Goal: Information Seeking & Learning: Find specific fact

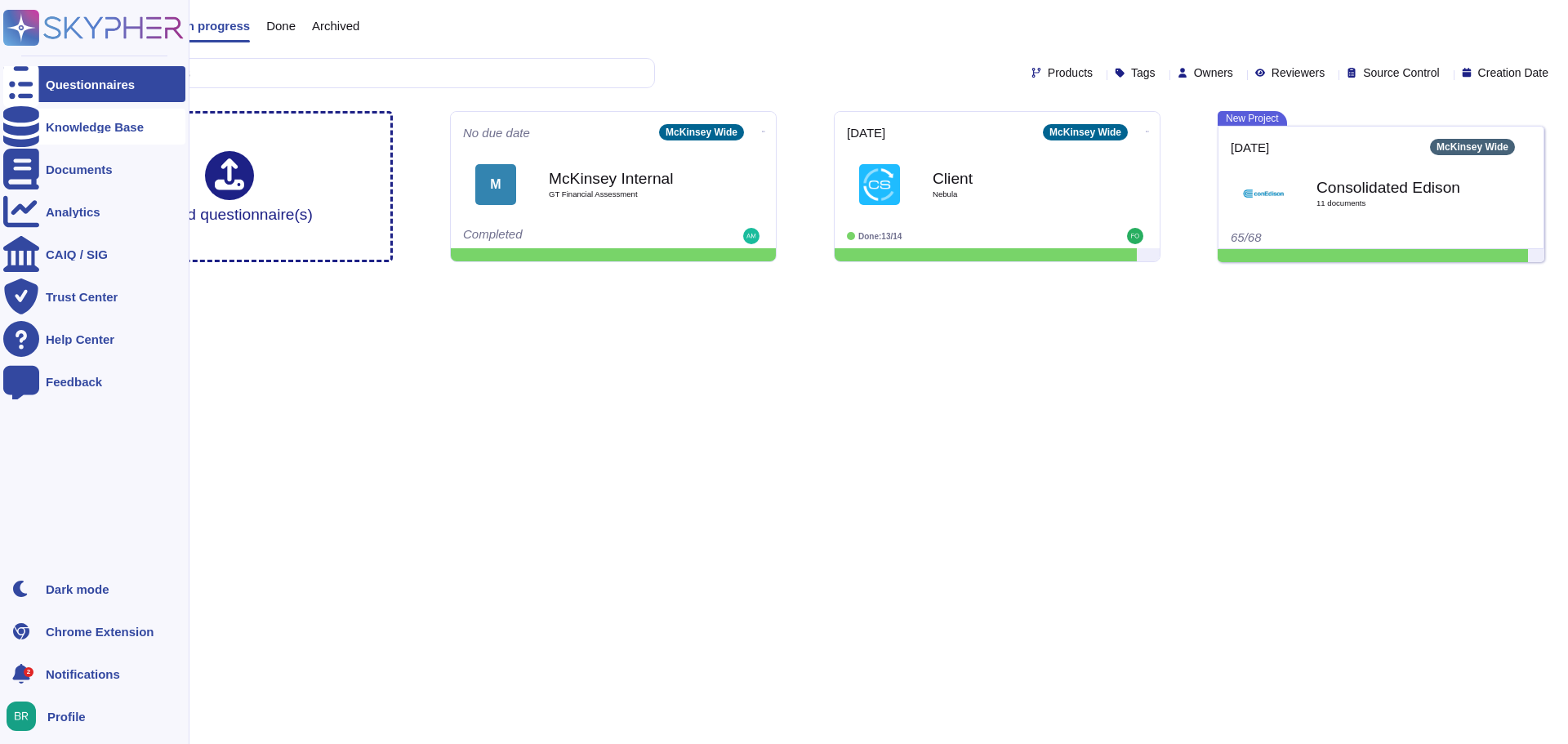
click at [102, 126] on div "Knowledge Base" at bounding box center [94, 127] width 98 height 12
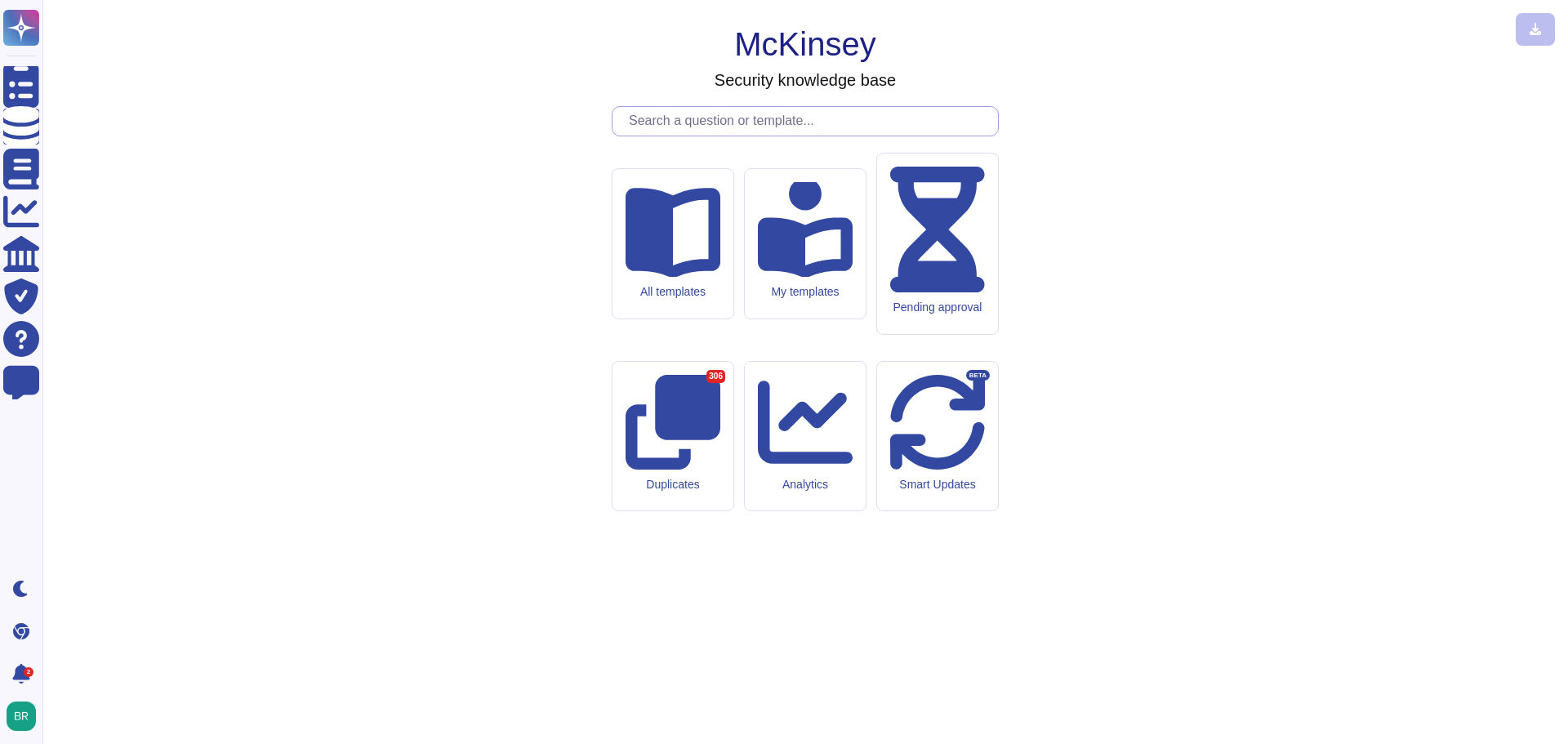
click at [717, 136] on input "text" at bounding box center [810, 121] width 377 height 29
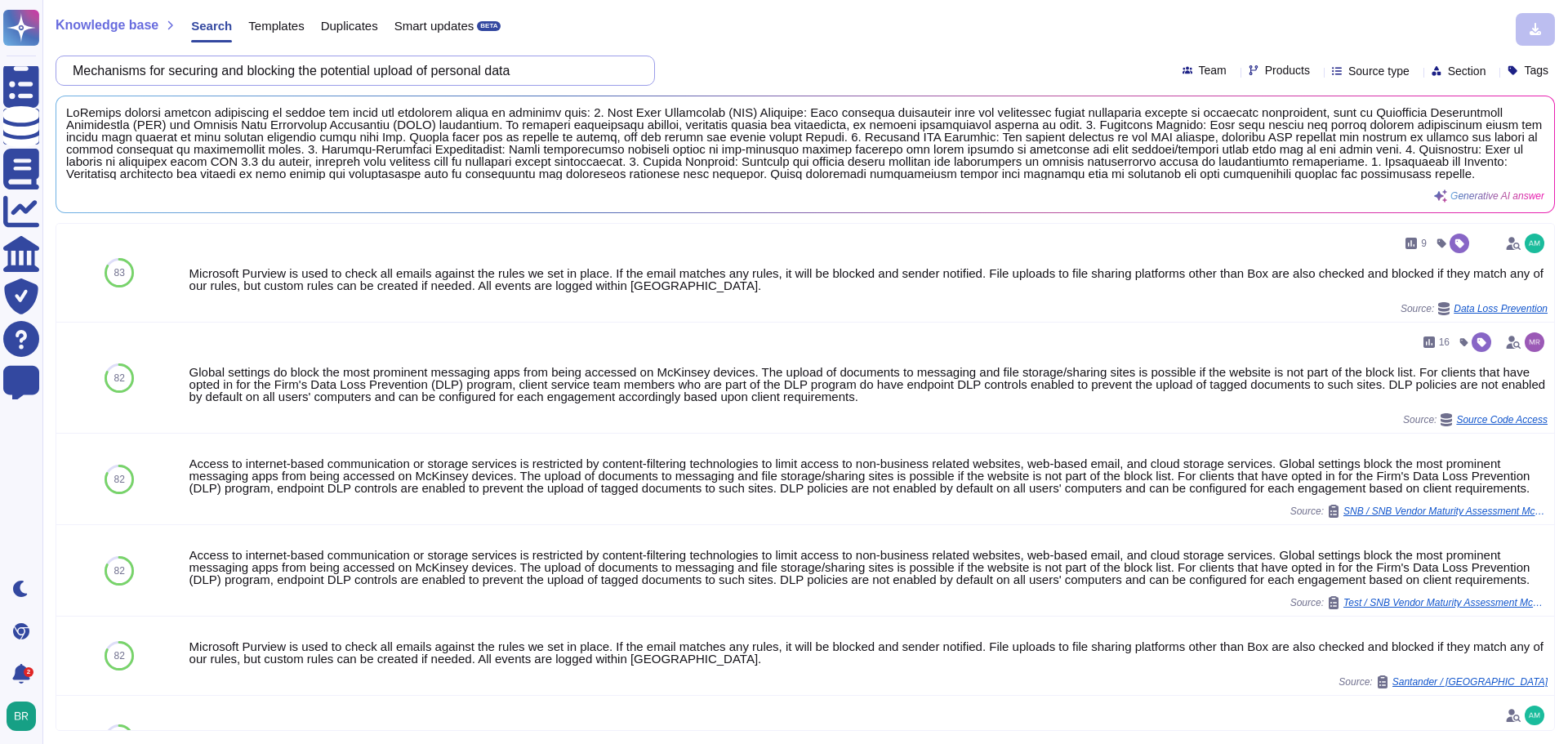
click at [238, 66] on input "Mechanisms for securing and blocking the potential upload of personal data" at bounding box center [352, 70] width 573 height 29
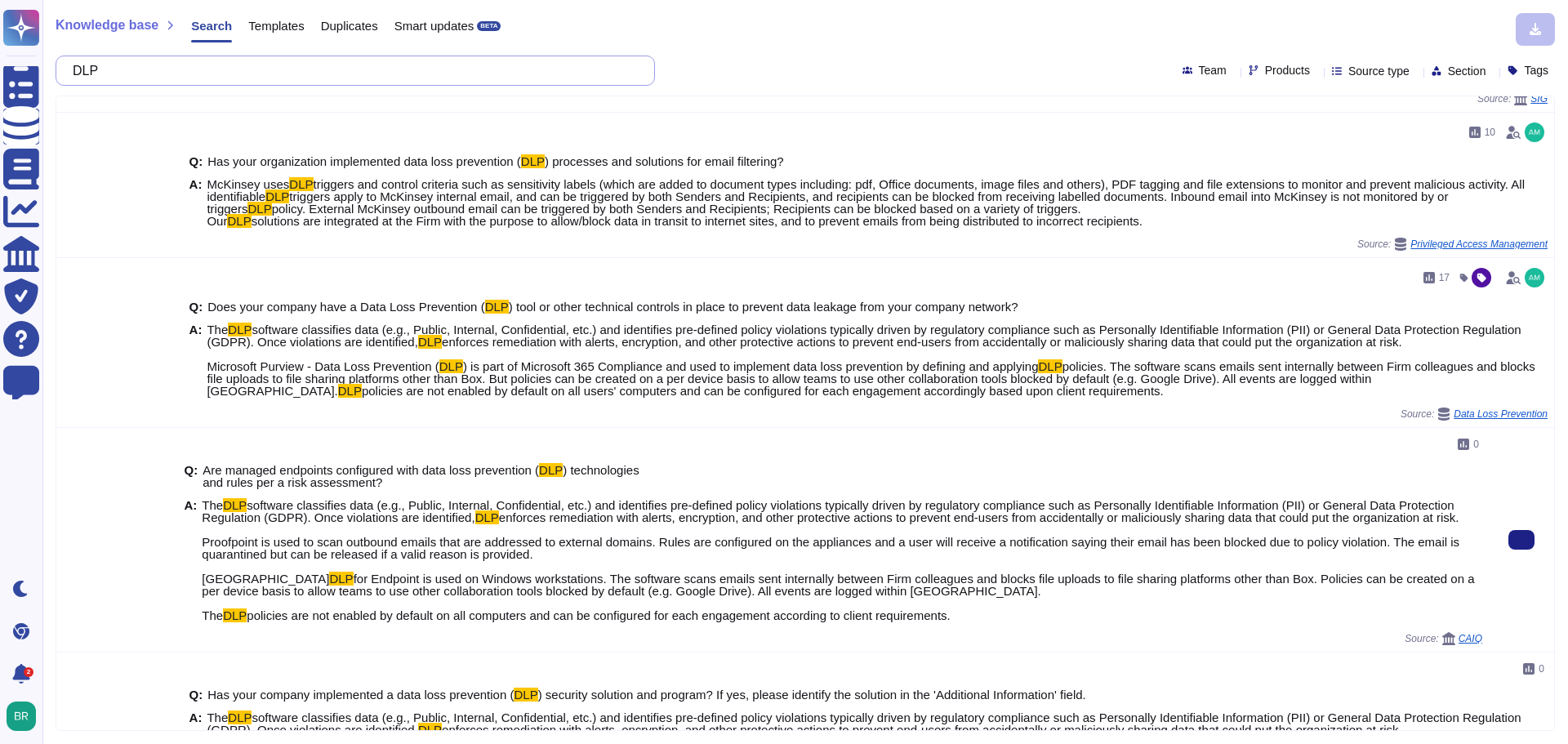
scroll to position [572, 0]
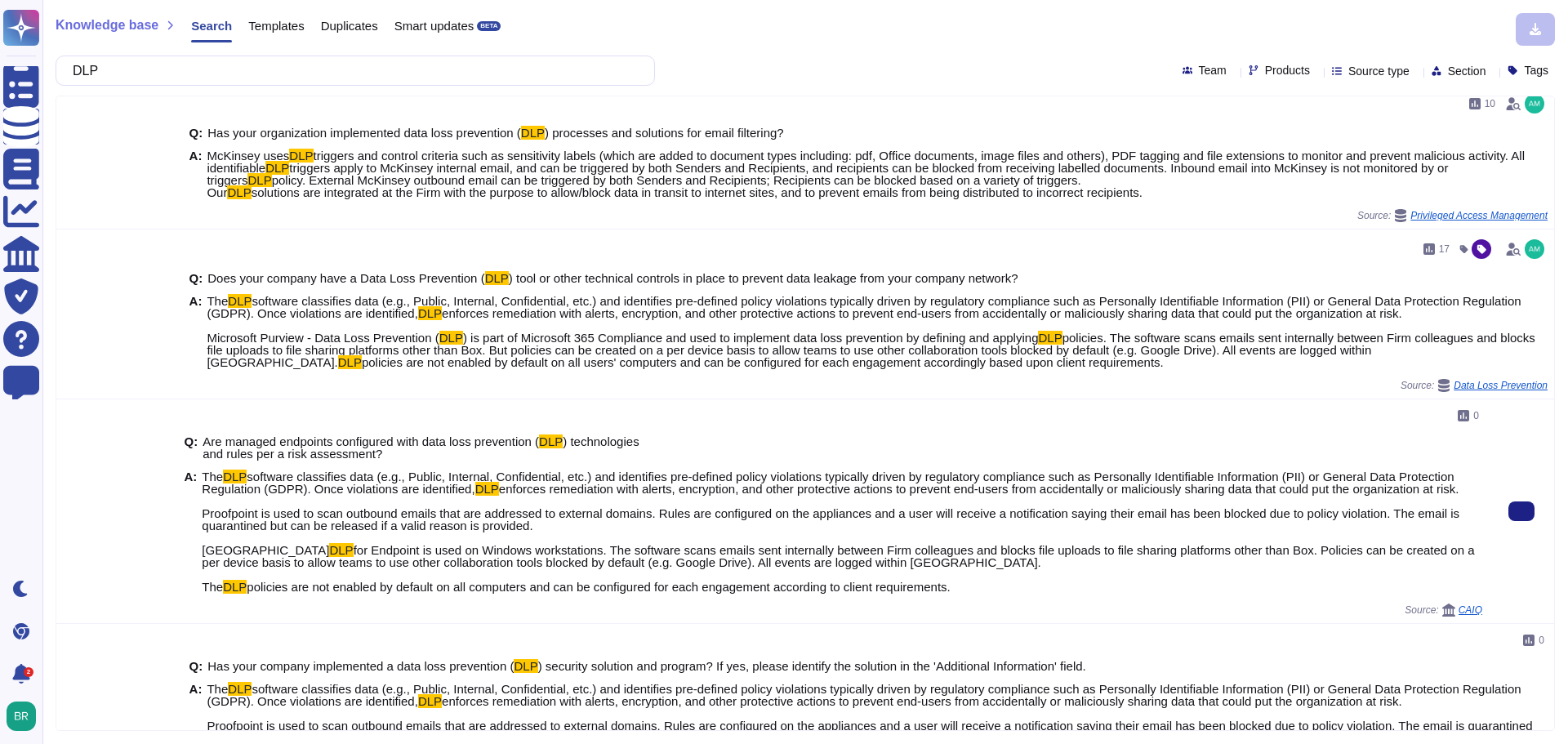
drag, startPoint x: 962, startPoint y: 600, endPoint x: 552, endPoint y: 609, distance: 410.1
click at [552, 604] on div "Q: Are managed endpoints configured with data loss prevention ( DLP ) technolog…" at bounding box center [833, 514] width 1299 height 178
copy span "can be configured for each engagement according to client requirements."
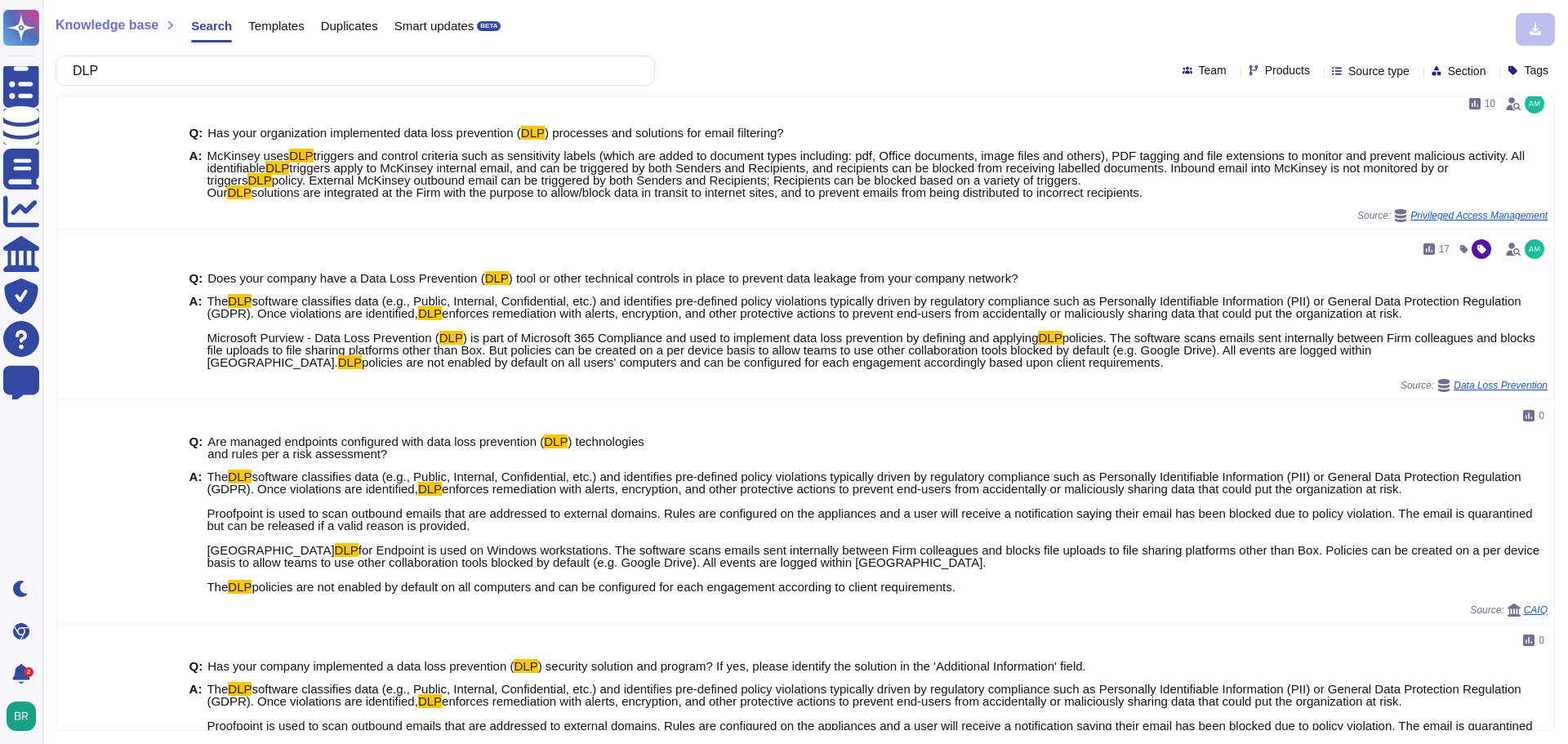
click at [201, 87] on div "Knowledge base Search Templates Duplicates Smart updates BETA DLP Team Products…" at bounding box center [805, 372] width 1526 height 744
click at [202, 80] on input "DLP" at bounding box center [352, 70] width 573 height 29
paste input "Providing full documentation regarding security rules and technical measures ad…"
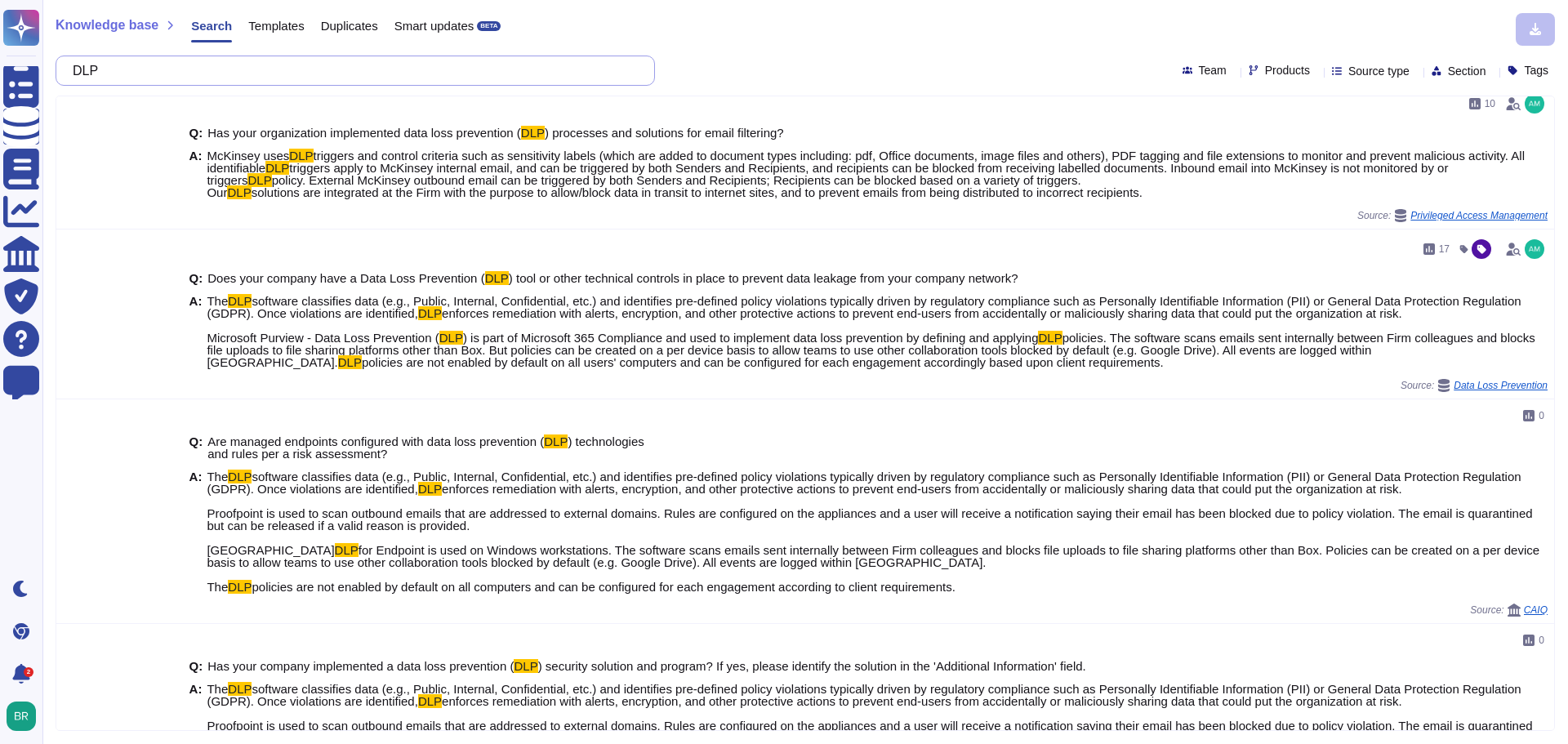
scroll to position [0, 0]
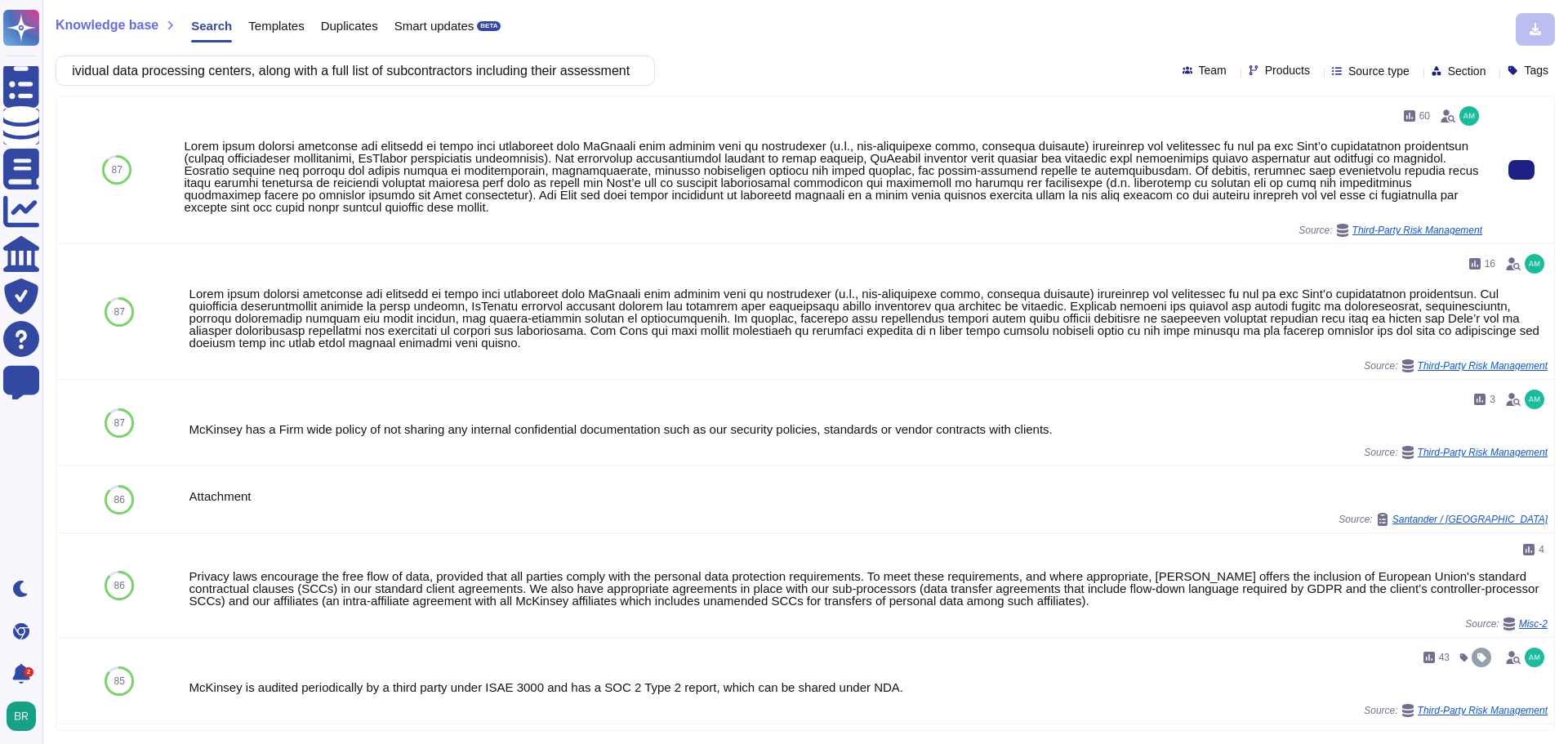
click at [471, 174] on div at bounding box center [833, 176] width 1299 height 74
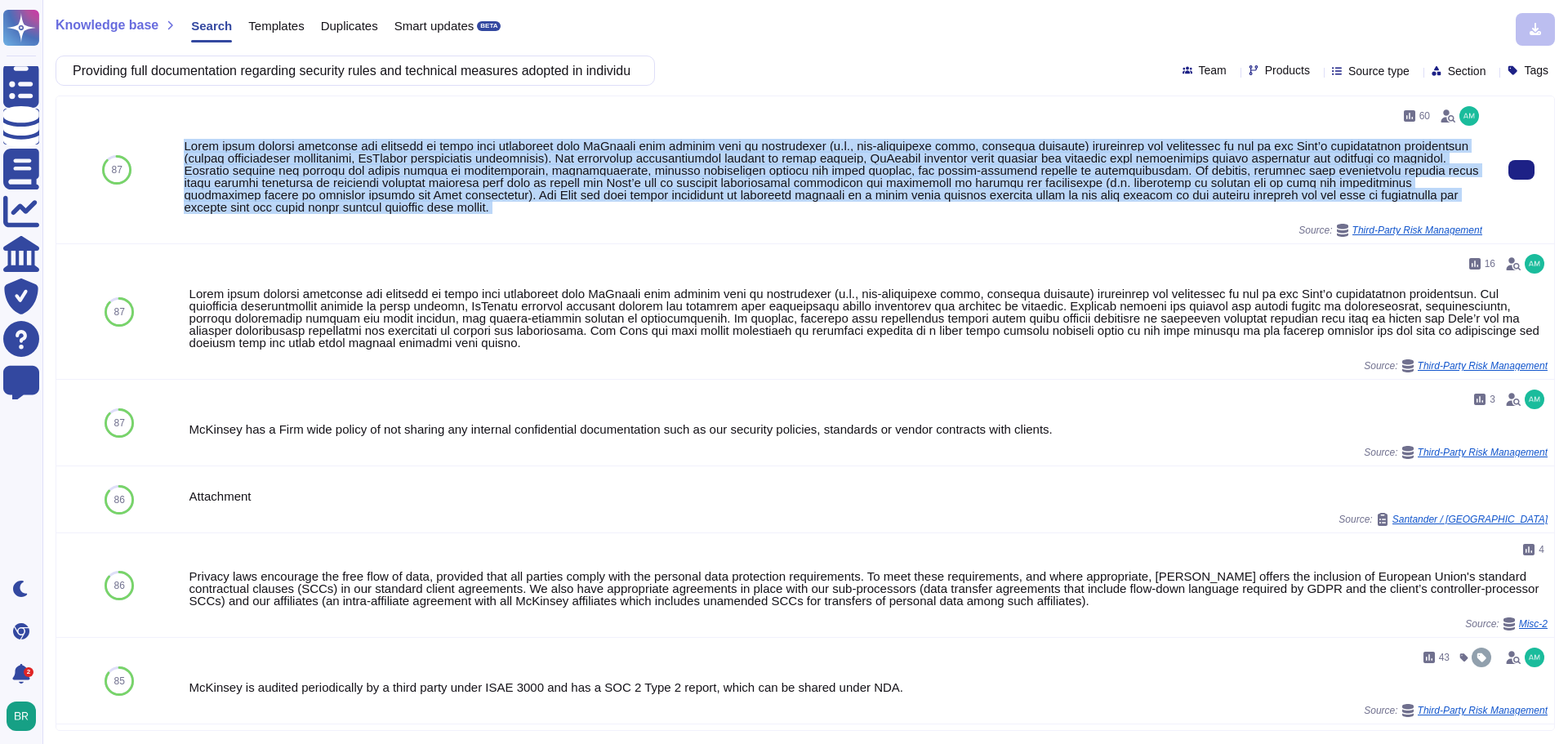
click at [471, 174] on div at bounding box center [833, 176] width 1299 height 74
copy div "Third party service providers are required to enter into agreements with McKins…"
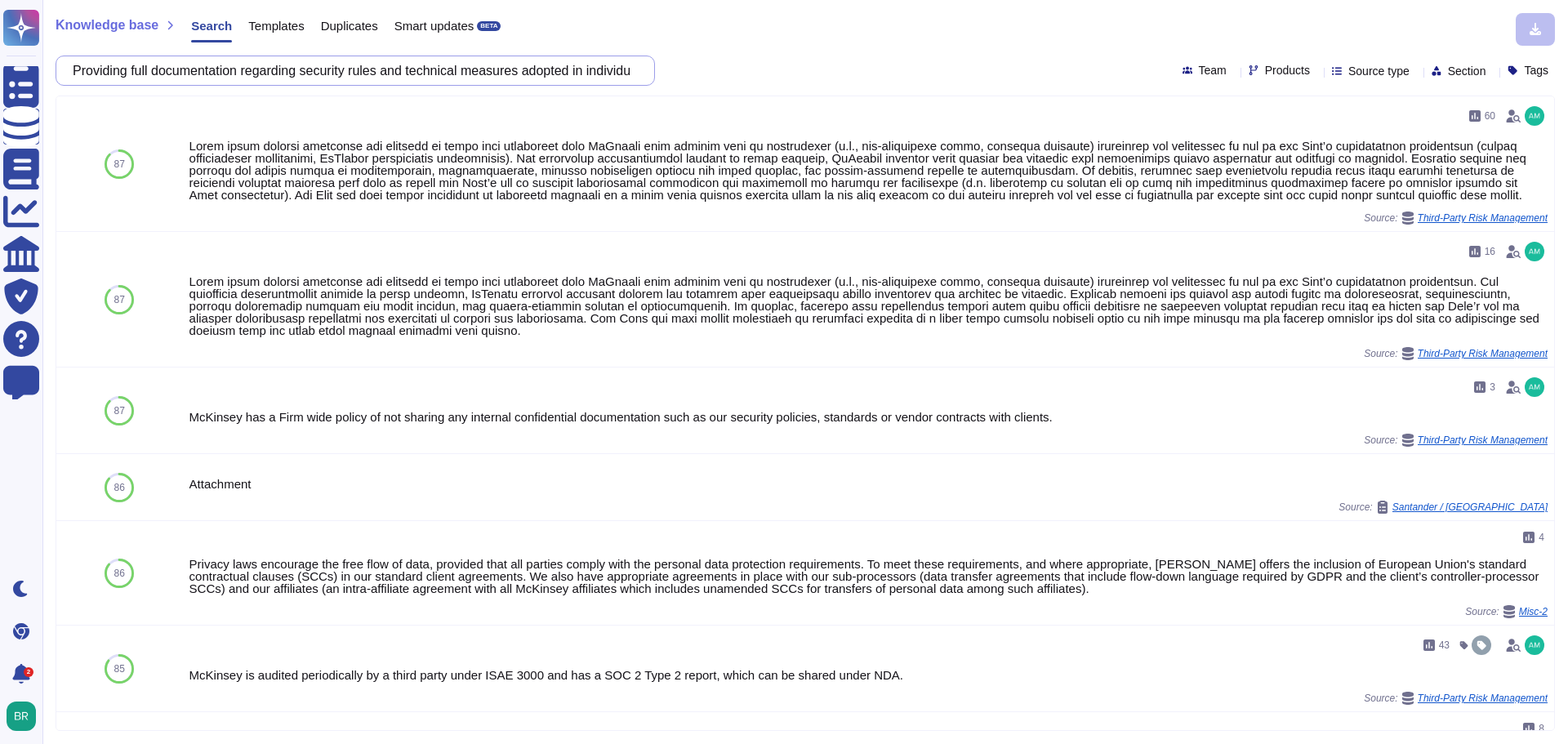
click at [305, 74] on input "Providing full documentation regarding security rules and technical measures ad…" at bounding box center [352, 70] width 573 height 29
click at [307, 74] on input "Providing full documentation regarding security rules and technical measures ad…" at bounding box center [352, 70] width 573 height 29
paste input "Signing subcontracting agreements with all subcontractors and ensuring that it …"
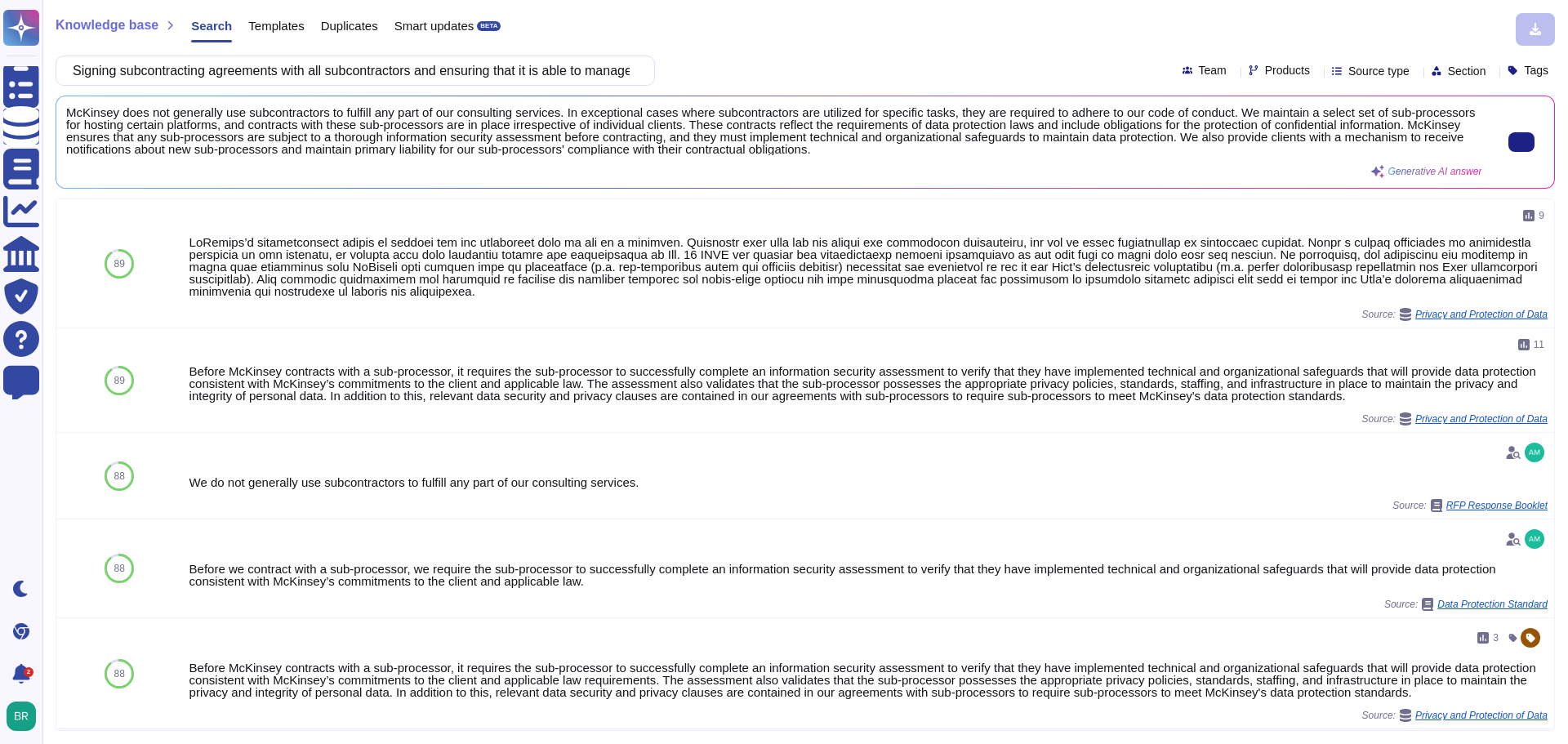
click at [541, 148] on span "McKinsey does not generally use subcontractors to fulfill any part of our consu…" at bounding box center [773, 131] width 1416 height 49
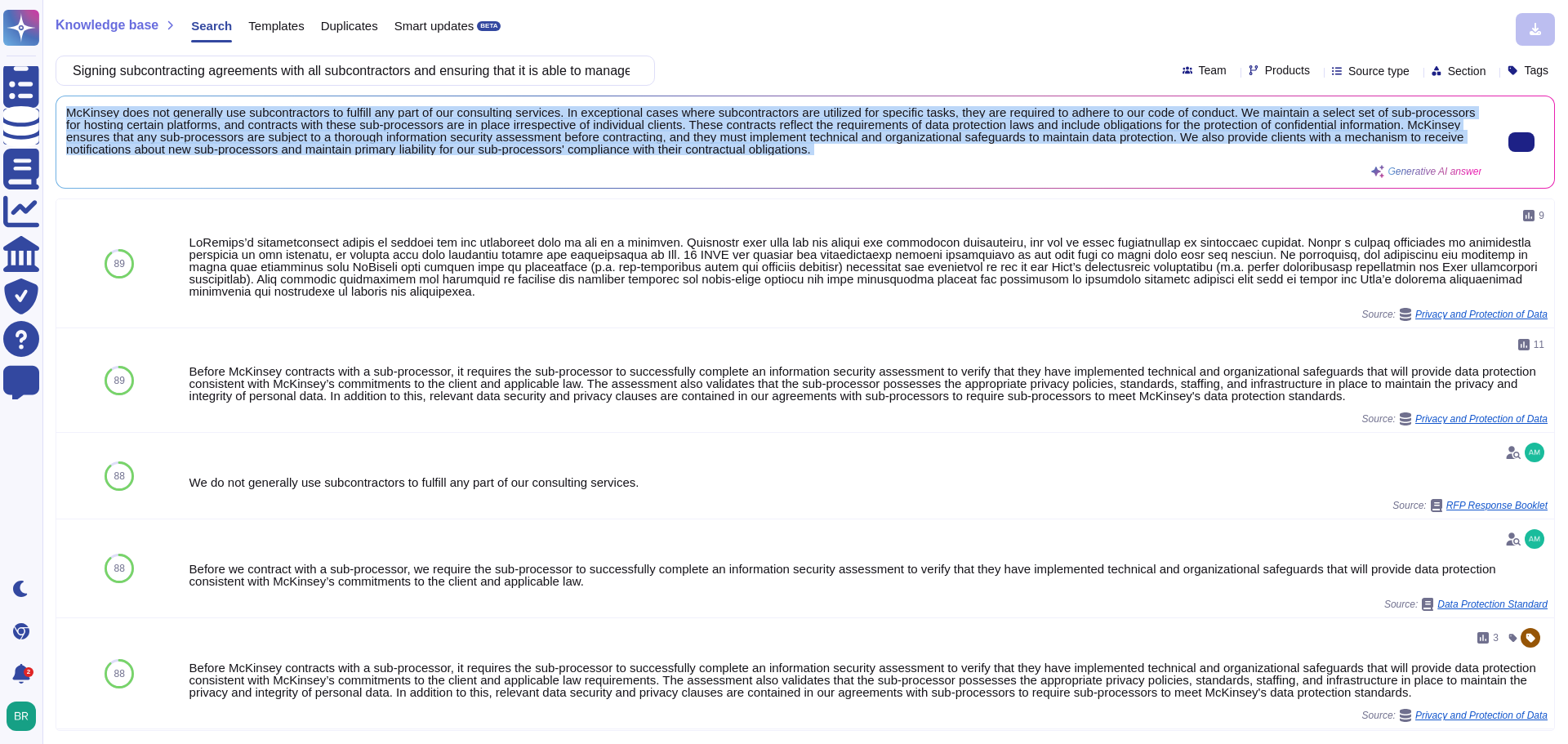
click at [541, 148] on span "McKinsey does not generally use subcontractors to fulfill any part of our consu…" at bounding box center [773, 131] width 1416 height 49
copy div "McKinsey does not generally use subcontractors to fulfill any part of our consu…"
click at [306, 79] on input "Signing subcontracting agreements with all subcontractors and ensuring that it …" at bounding box center [352, 70] width 573 height 29
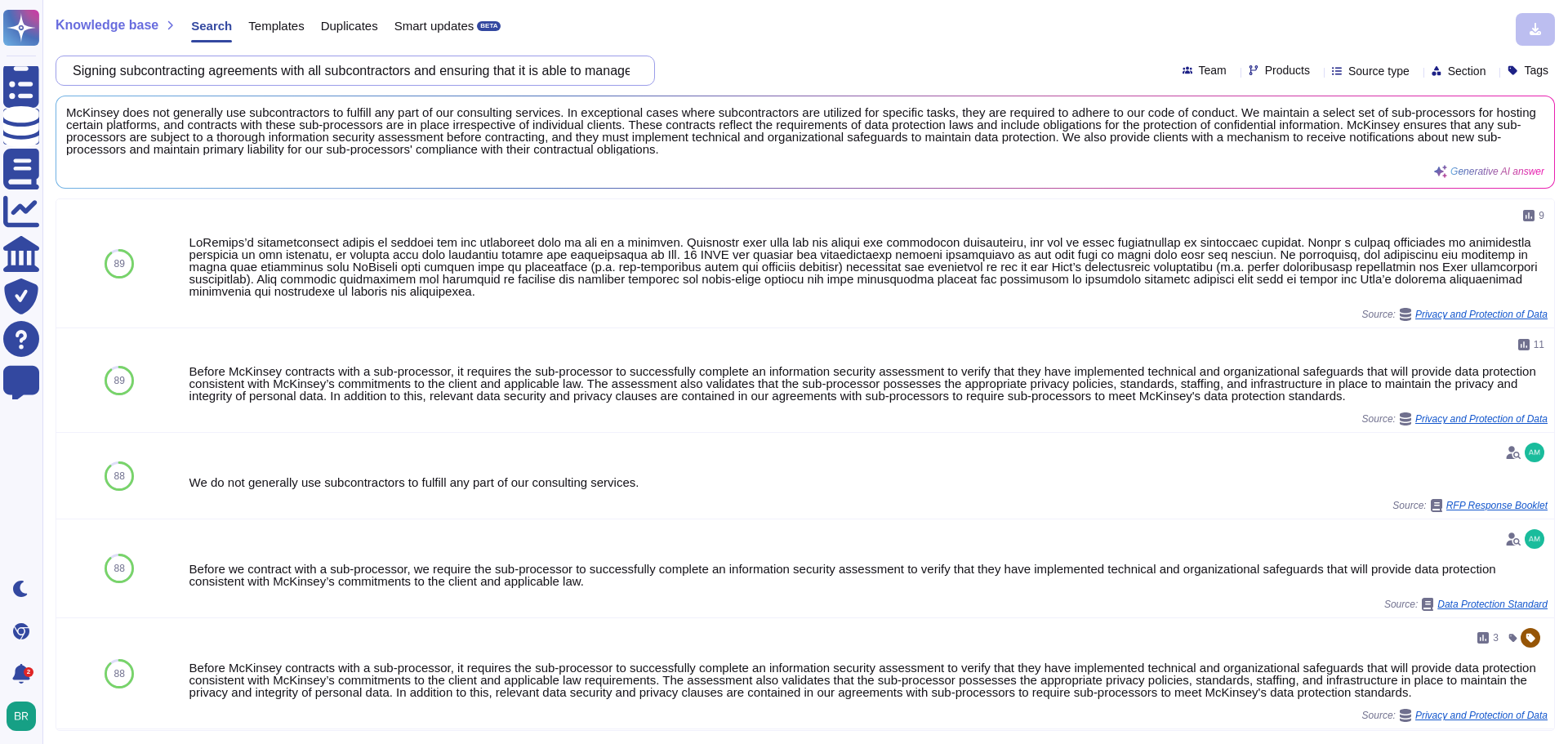
click at [306, 79] on input "Signing subcontracting agreements with all subcontractors and ensuring that it …" at bounding box center [352, 70] width 573 height 29
paste input "Correction of any security errors reported during a security audit performed by…"
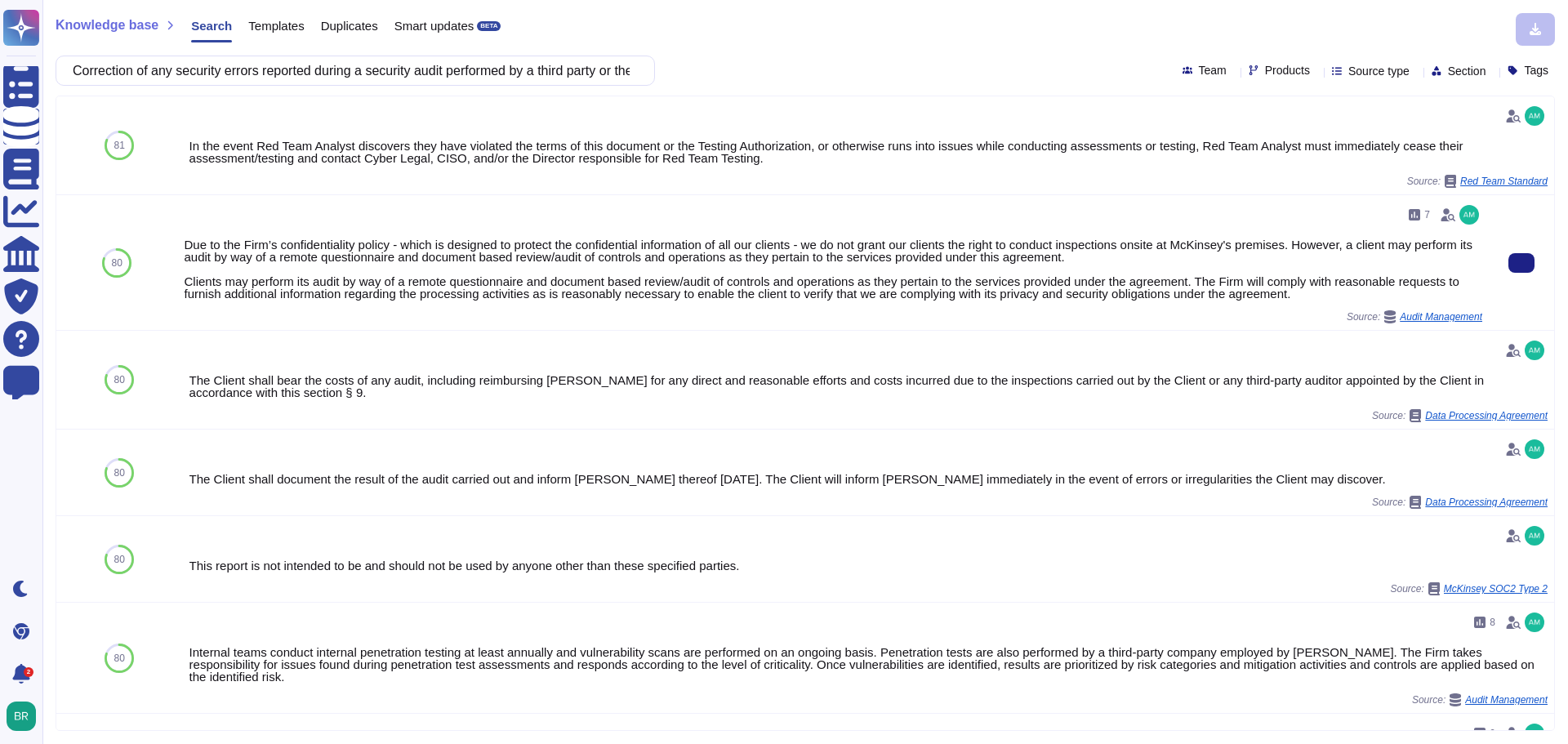
click at [1104, 259] on div "Due to the Firm’s confidentiality policy - which is designed to protect the con…" at bounding box center [833, 268] width 1299 height 61
click at [1056, 257] on div "Due to the Firm’s confidentiality policy - which is designed to protect the con…" at bounding box center [833, 268] width 1299 height 61
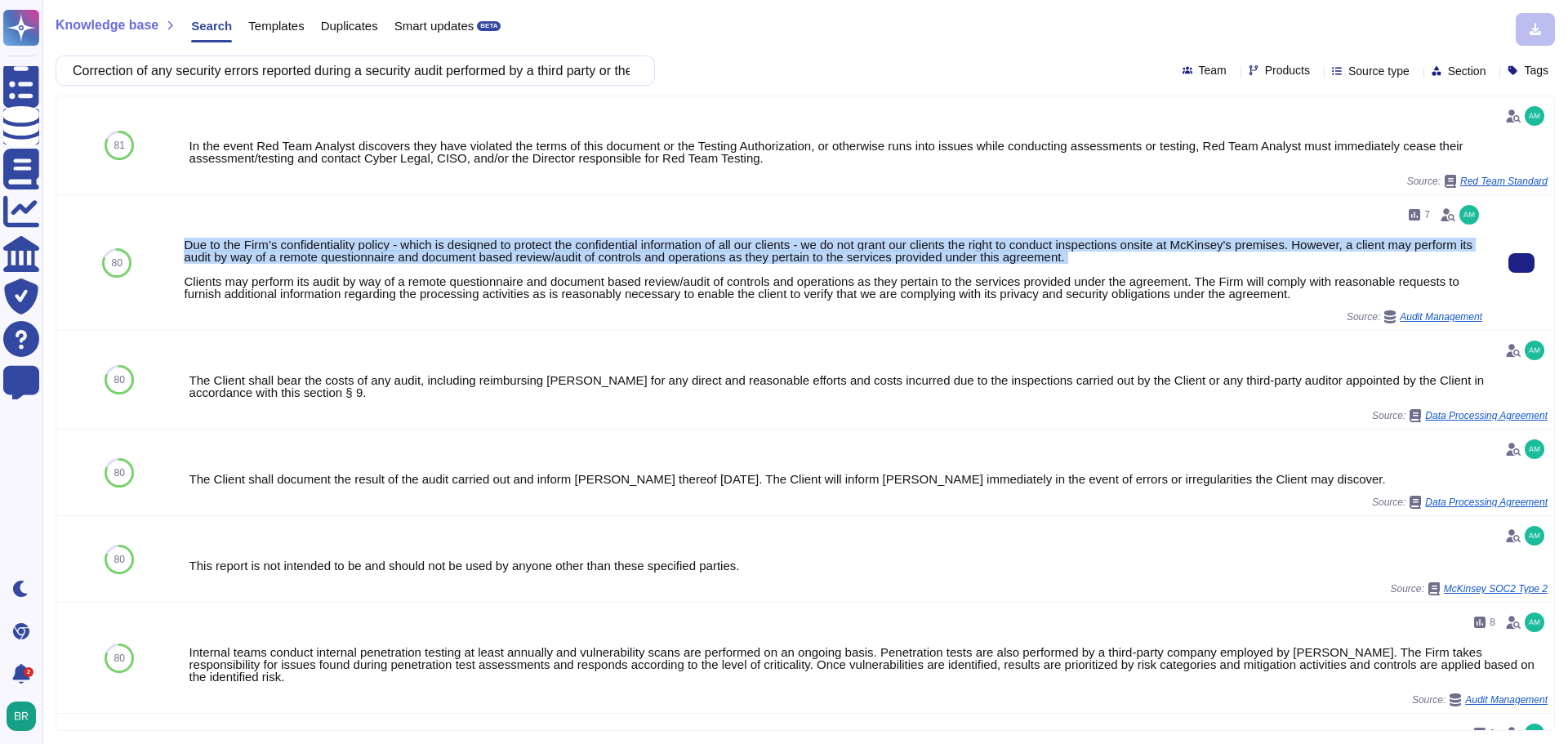
click at [1056, 257] on div "Due to the Firm’s confidentiality policy - which is designed to protect the con…" at bounding box center [833, 268] width 1299 height 61
click at [345, 66] on input "Correction of any security errors reported during a security audit performed by…" at bounding box center [352, 70] width 573 height 29
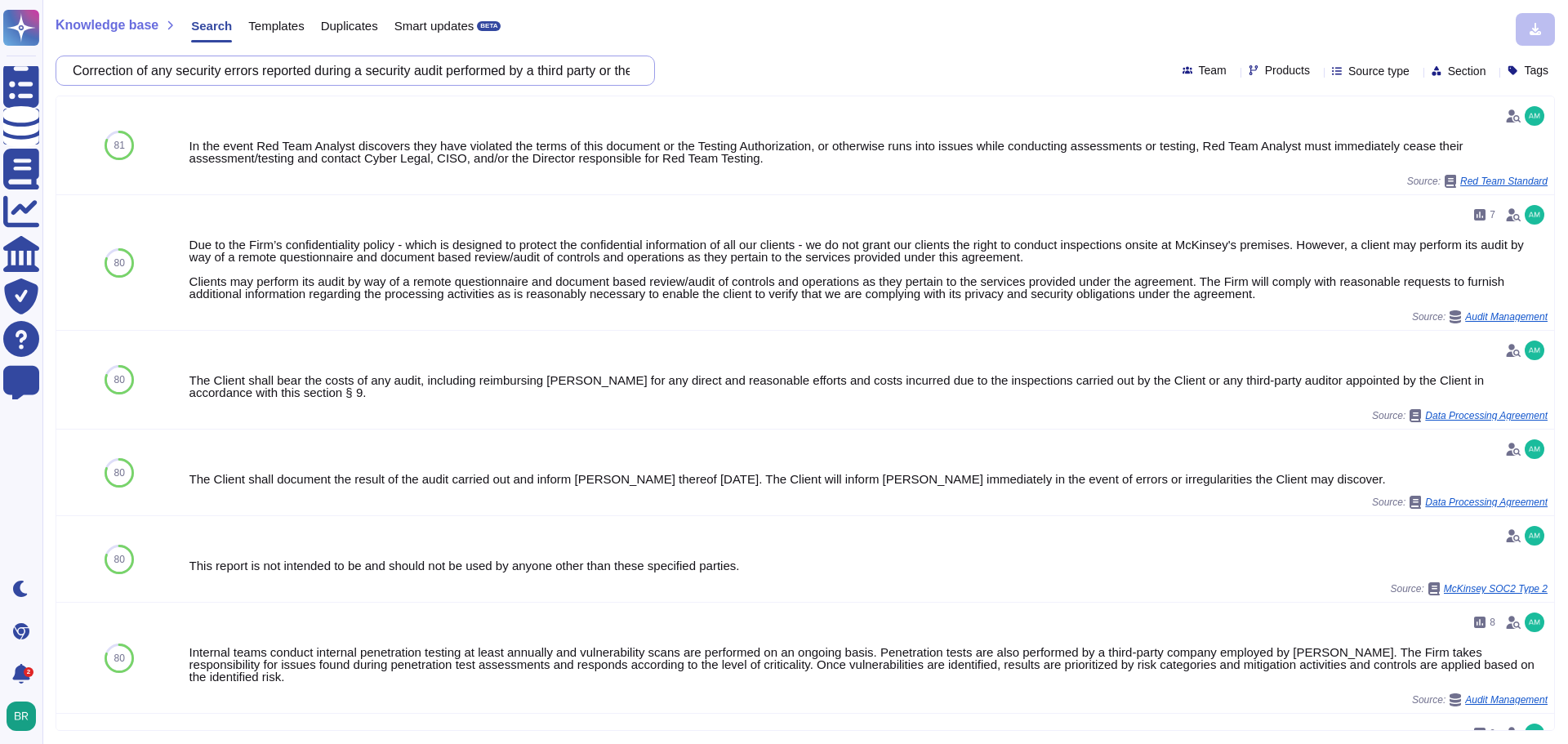
click at [345, 66] on input "Correction of any security errors reported during a security audit performed by…" at bounding box center [352, 70] width 573 height 29
click at [346, 66] on input "Correction of any security errors reported during a security audit performed by…" at bounding box center [352, 70] width 573 height 29
paste input "Providing information on all requests for access to data from its resources, in…"
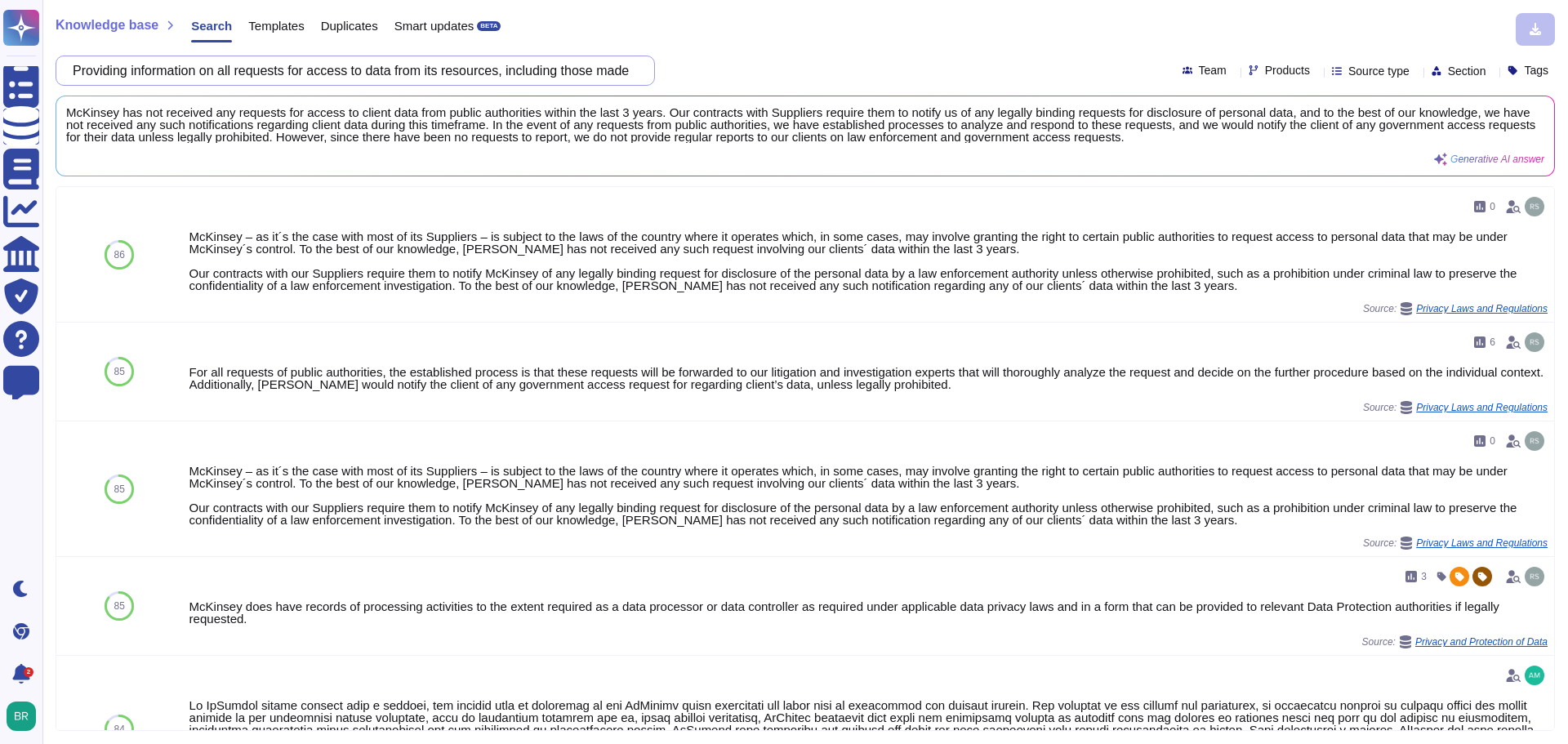
click at [388, 74] on input "Providing information on all requests for access to data from its resources, in…" at bounding box center [352, 70] width 573 height 29
paste input "Having appropriate provisions related to the principles of exclusion and limita…"
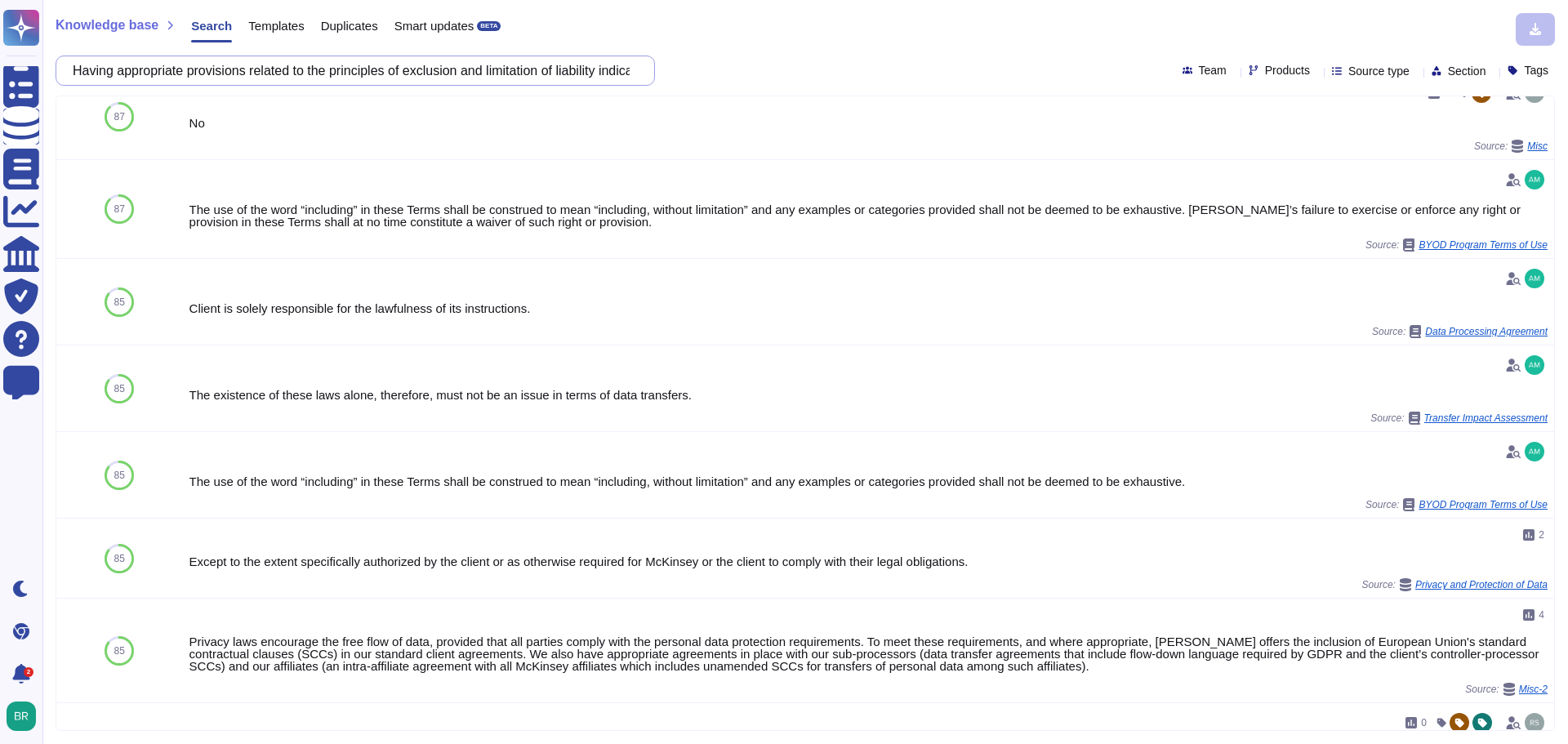
click at [482, 75] on input "Having appropriate provisions related to the principles of exclusion and limita…" at bounding box center [352, 70] width 573 height 29
paste input "Integration of the solution with a PIM (Privilidged Identity Management) system…"
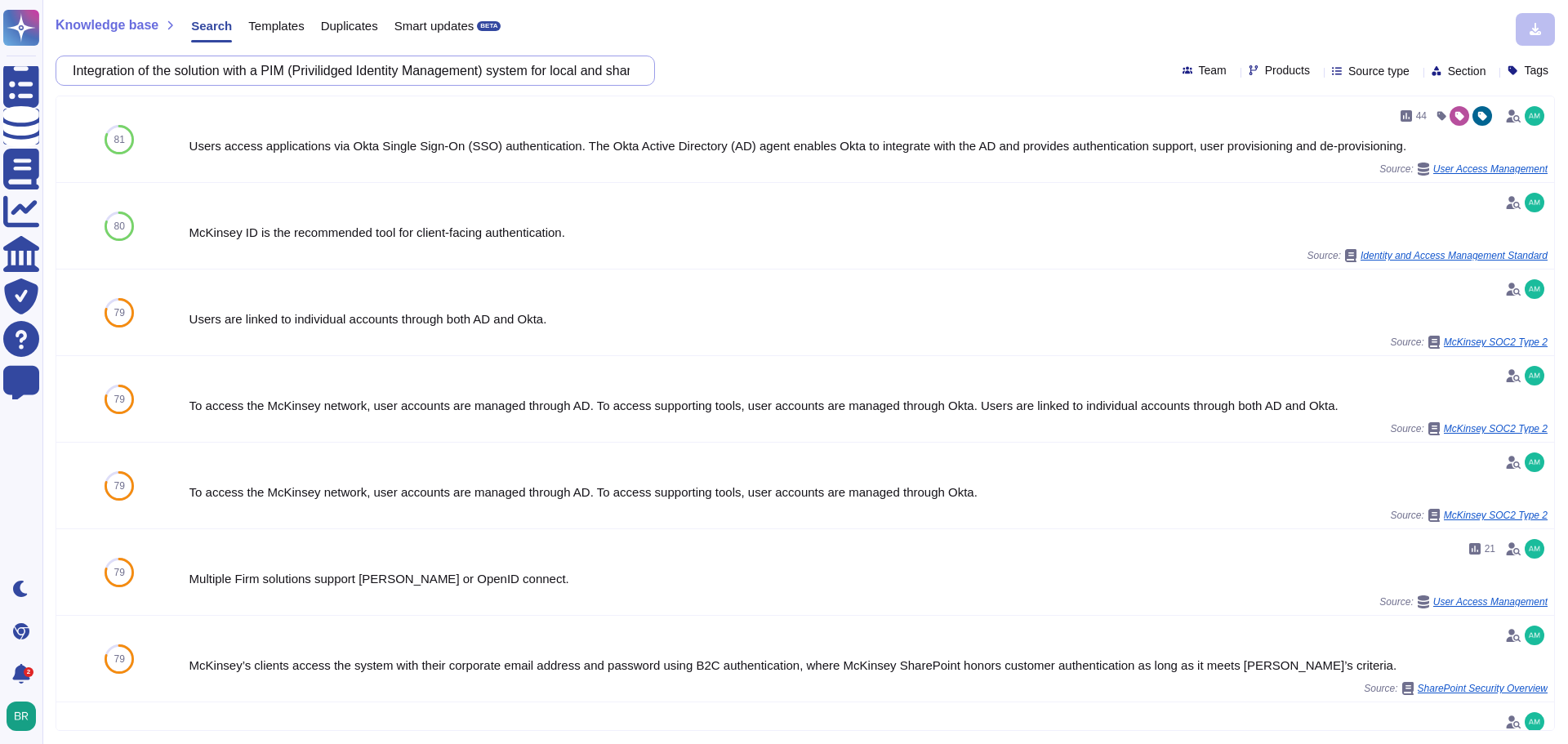
scroll to position [0, 68]
drag, startPoint x: 511, startPoint y: 73, endPoint x: 894, endPoint y: 82, distance: 383.1
click at [894, 82] on div "Integration of the solution with a PIM (Privilidged Identity Management) system…" at bounding box center [805, 70] width 1500 height 30
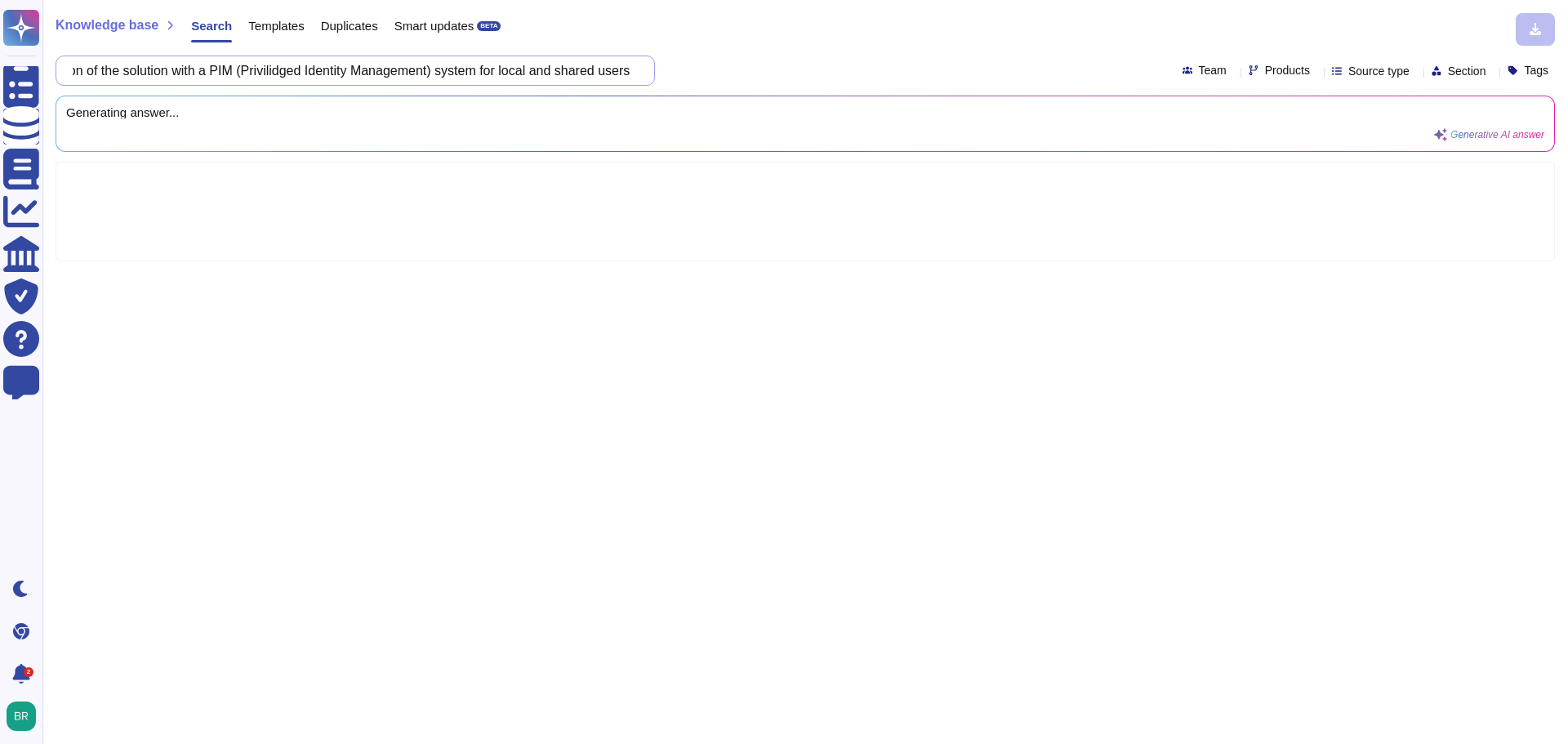
scroll to position [0, 0]
click at [352, 69] on input "Integration of the solution with a PIM (Privilidged Identity Management)" at bounding box center [352, 70] width 573 height 29
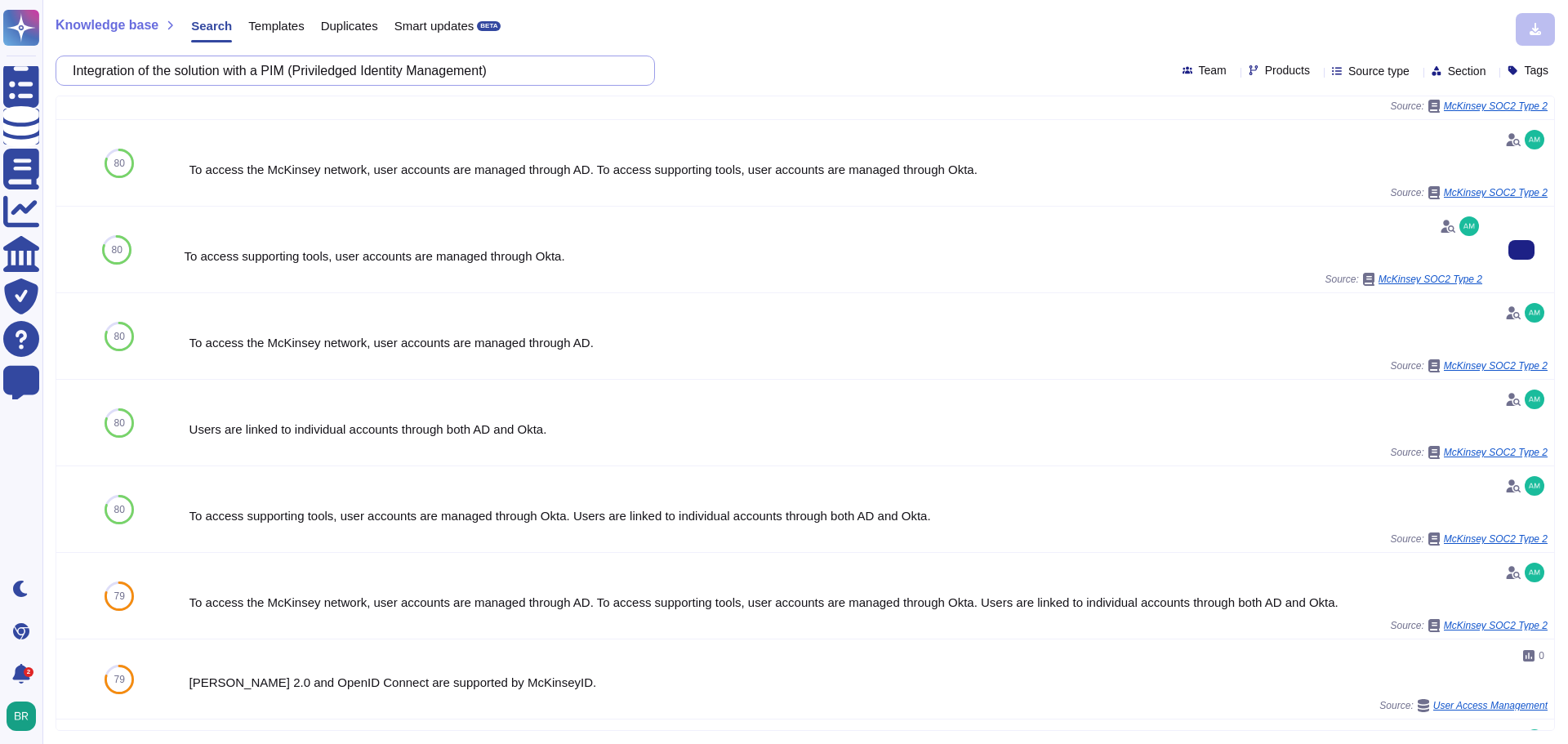
scroll to position [572, 0]
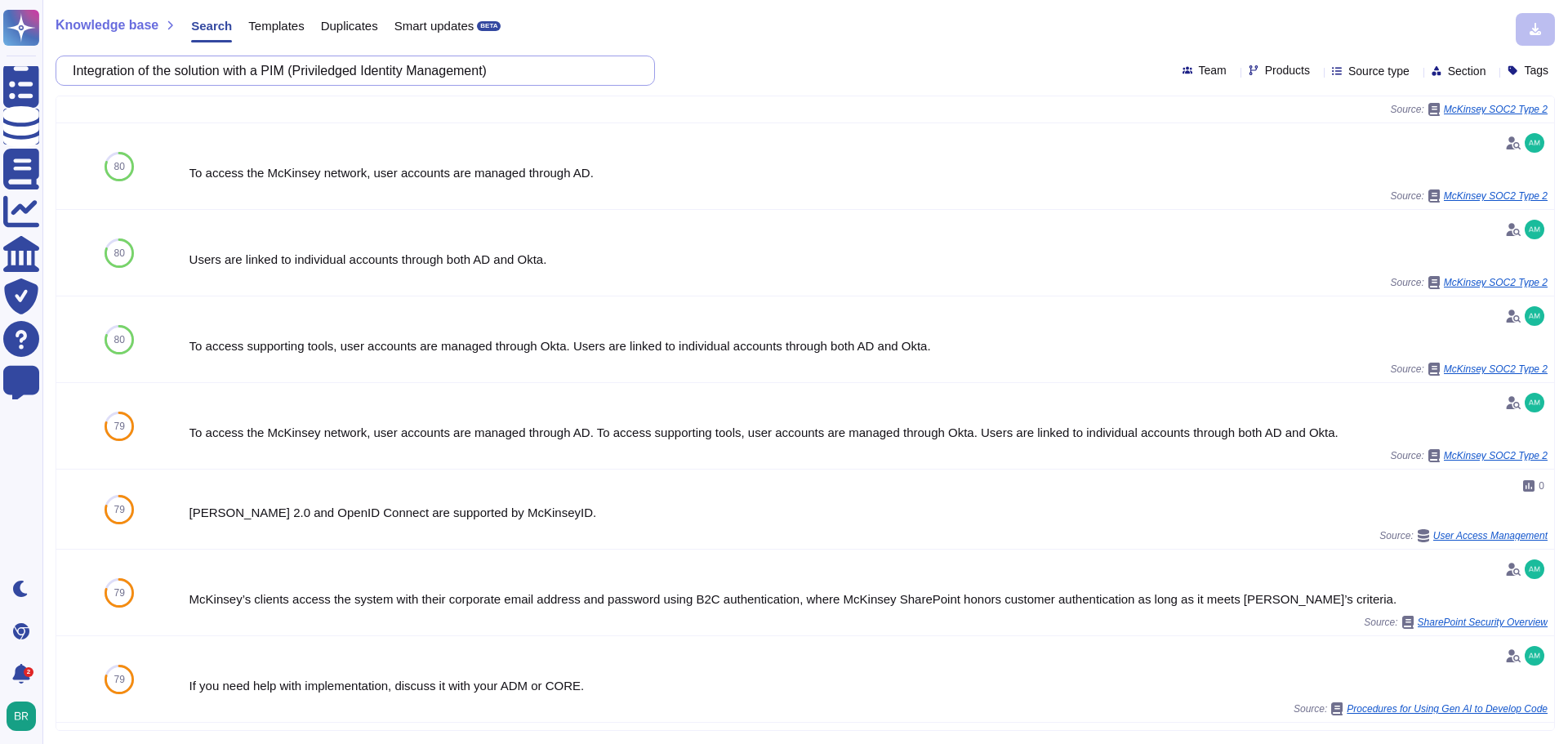
click at [278, 74] on input "Integration of the solution with a PIM (Priviledged Identity Management)" at bounding box center [352, 70] width 573 height 29
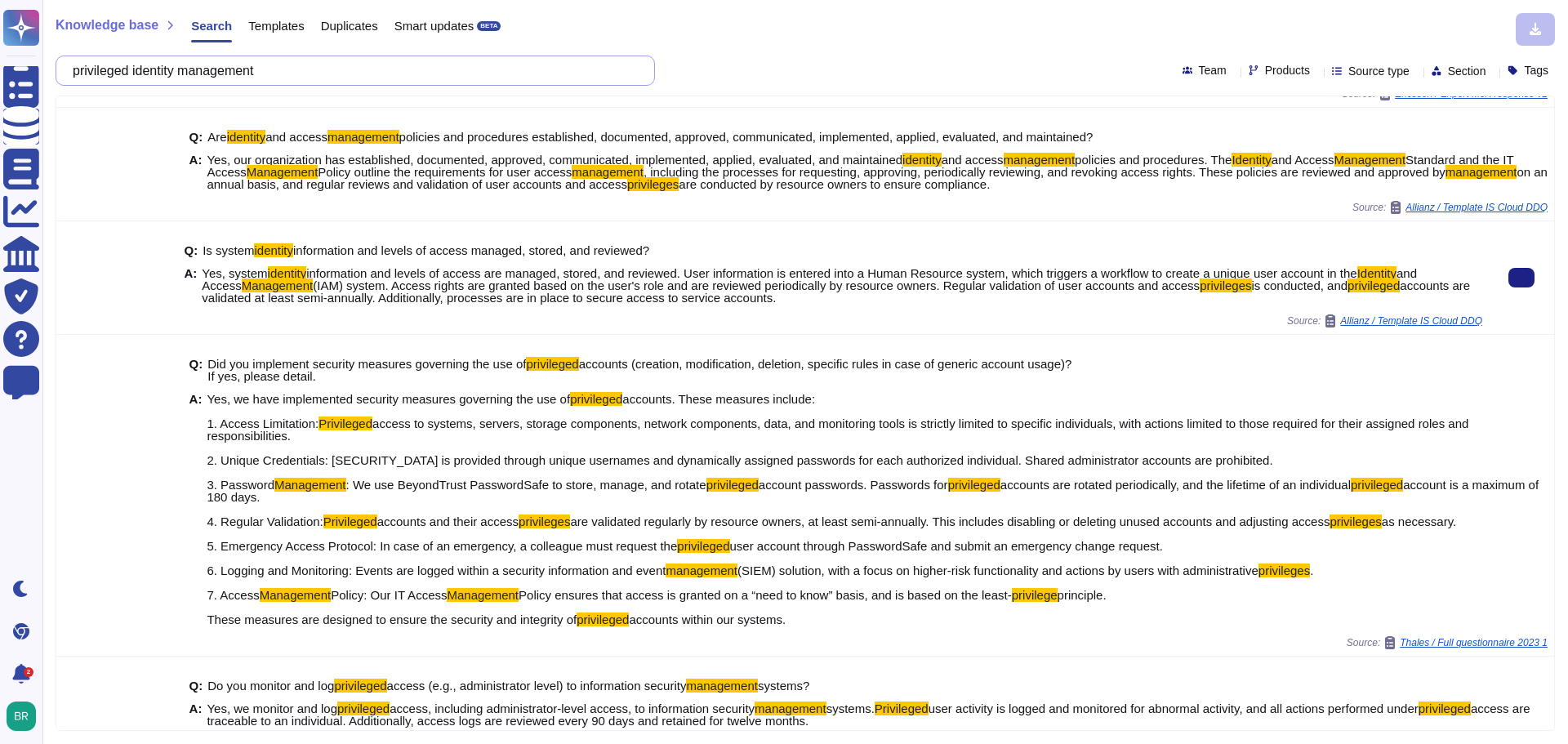
scroll to position [0, 0]
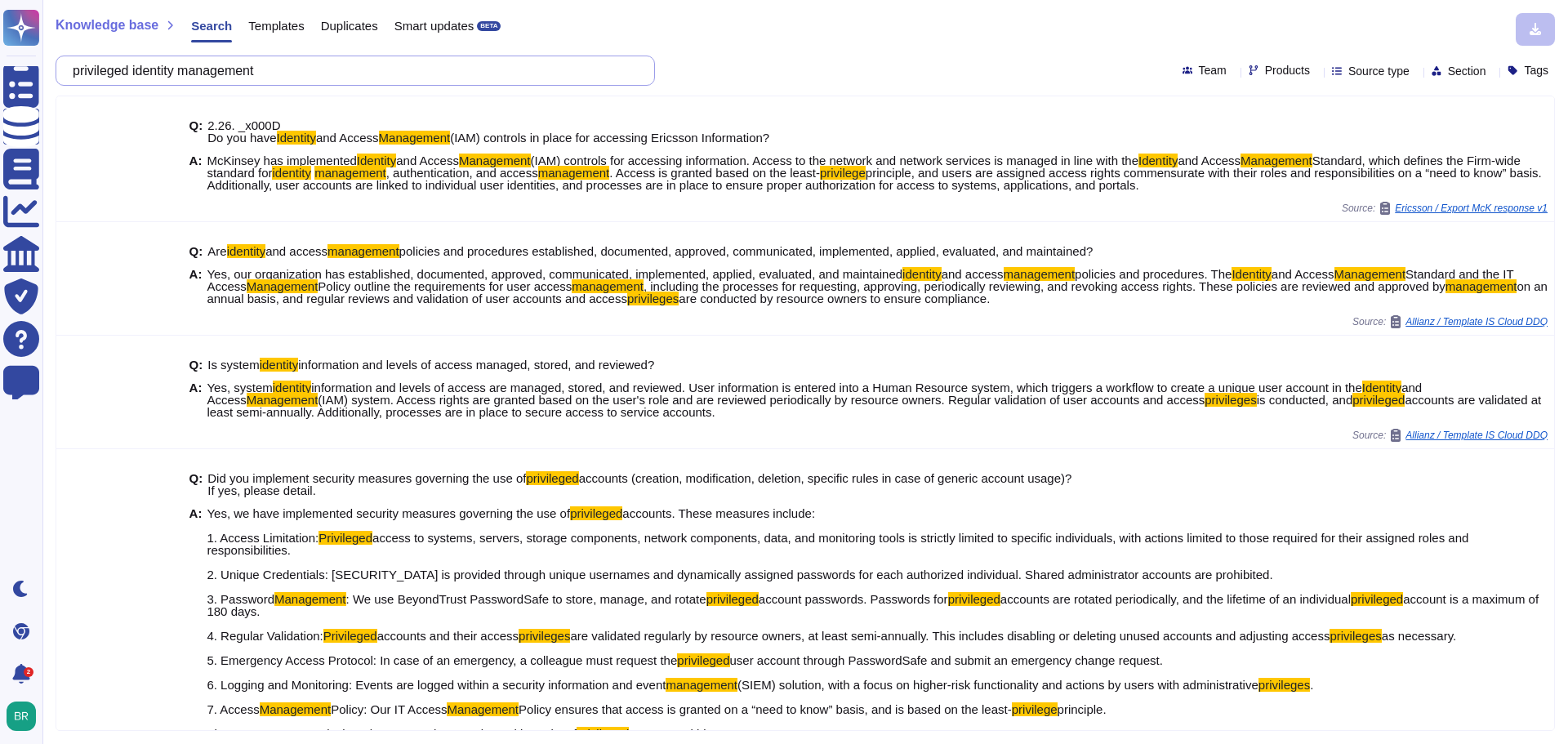
click at [194, 68] on input "privileged identity management" at bounding box center [352, 70] width 573 height 29
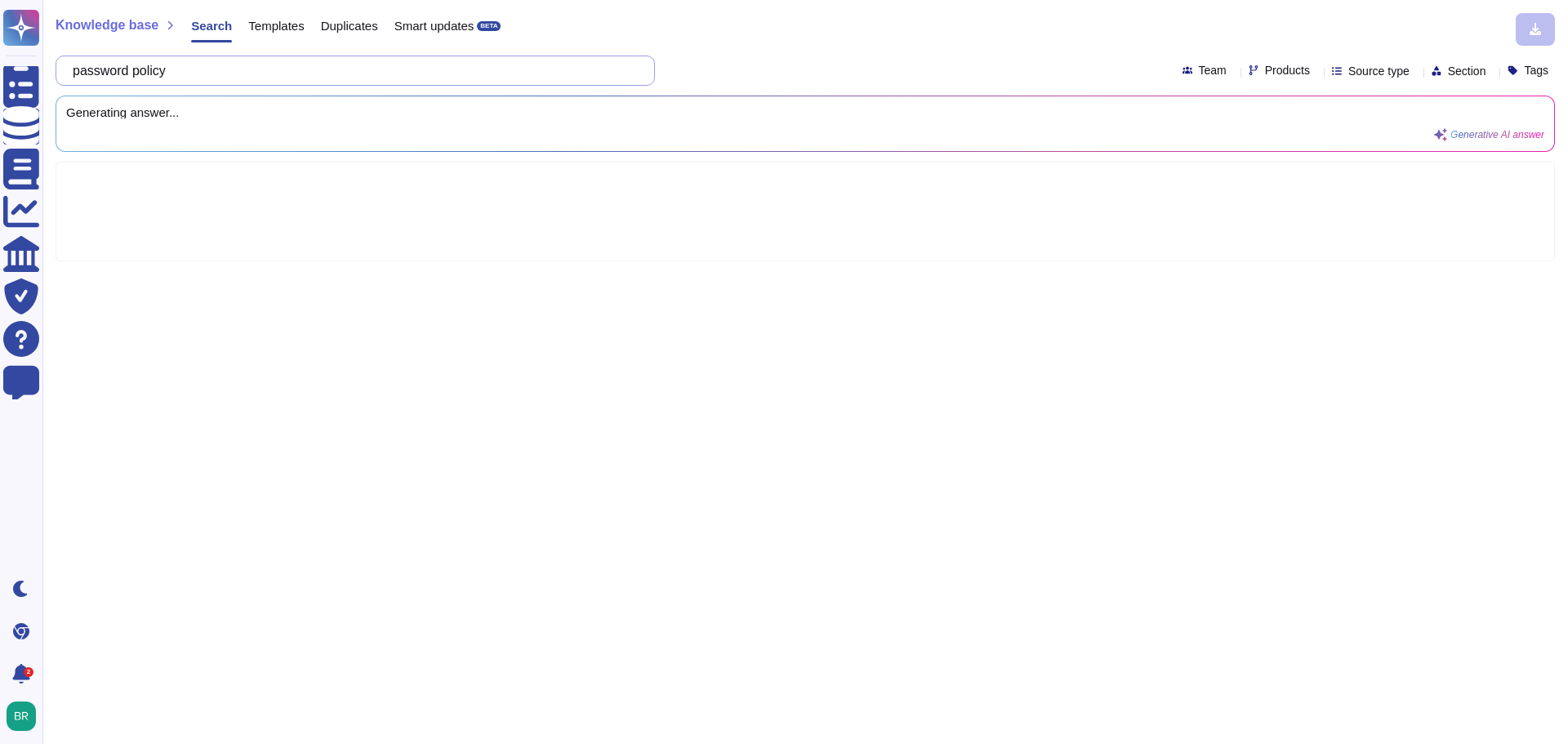
type input "password policy"
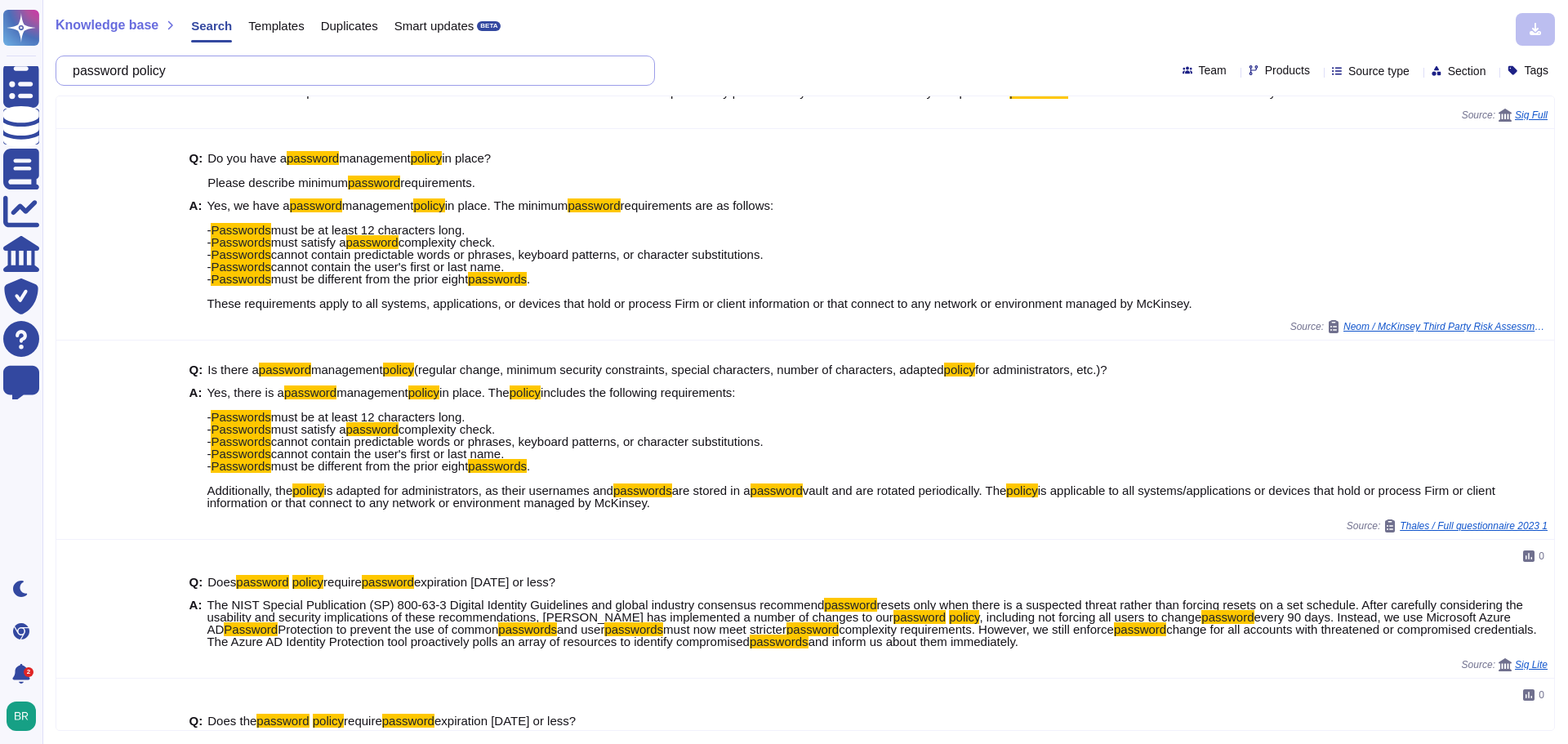
scroll to position [409, 0]
